Goal: Find specific page/section: Find specific page/section

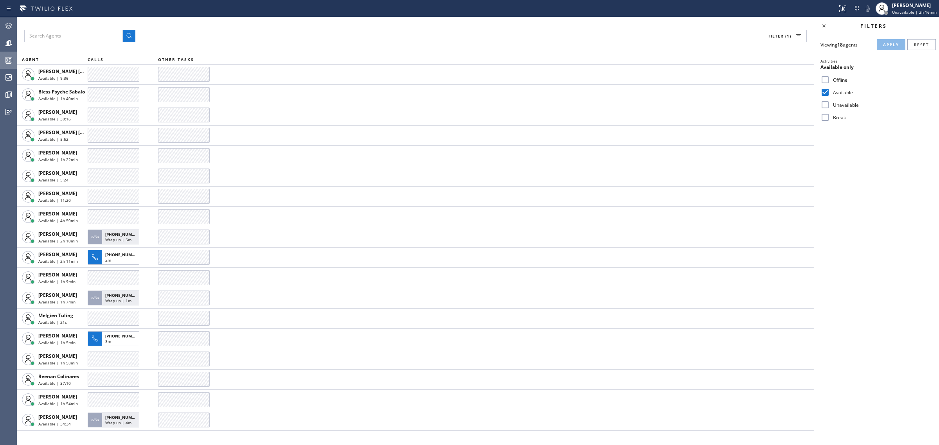
click at [7, 53] on div at bounding box center [8, 60] width 17 height 16
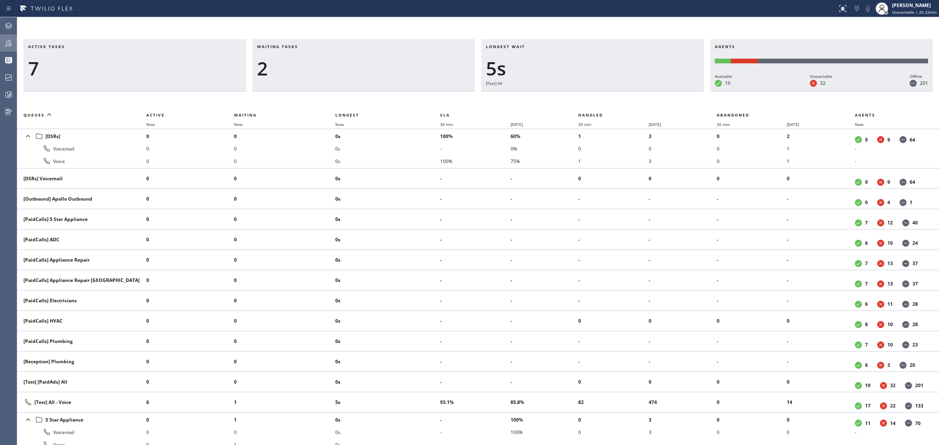
click at [12, 38] on div at bounding box center [8, 43] width 17 height 16
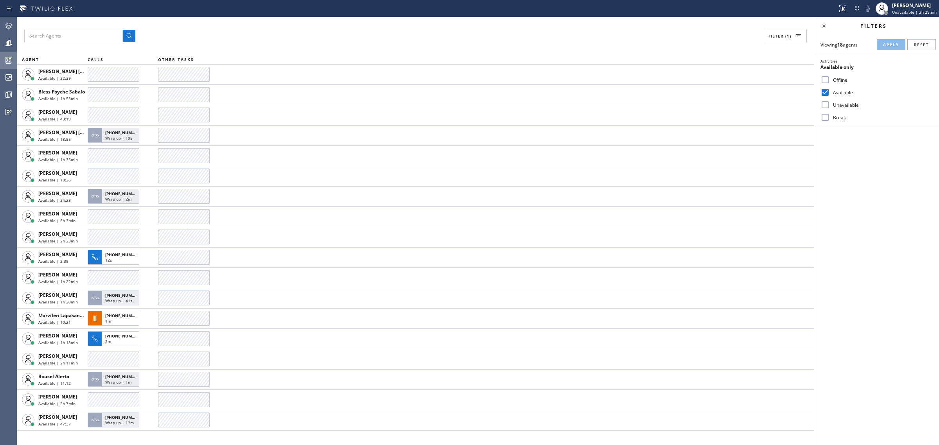
click at [4, 55] on div at bounding box center [8, 60] width 17 height 16
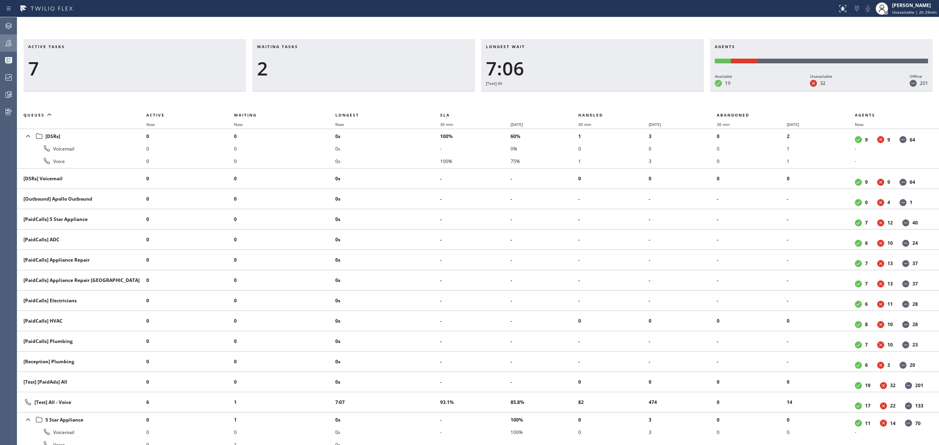
click at [4, 44] on icon at bounding box center [8, 42] width 9 height 9
